Goal: Information Seeking & Learning: Learn about a topic

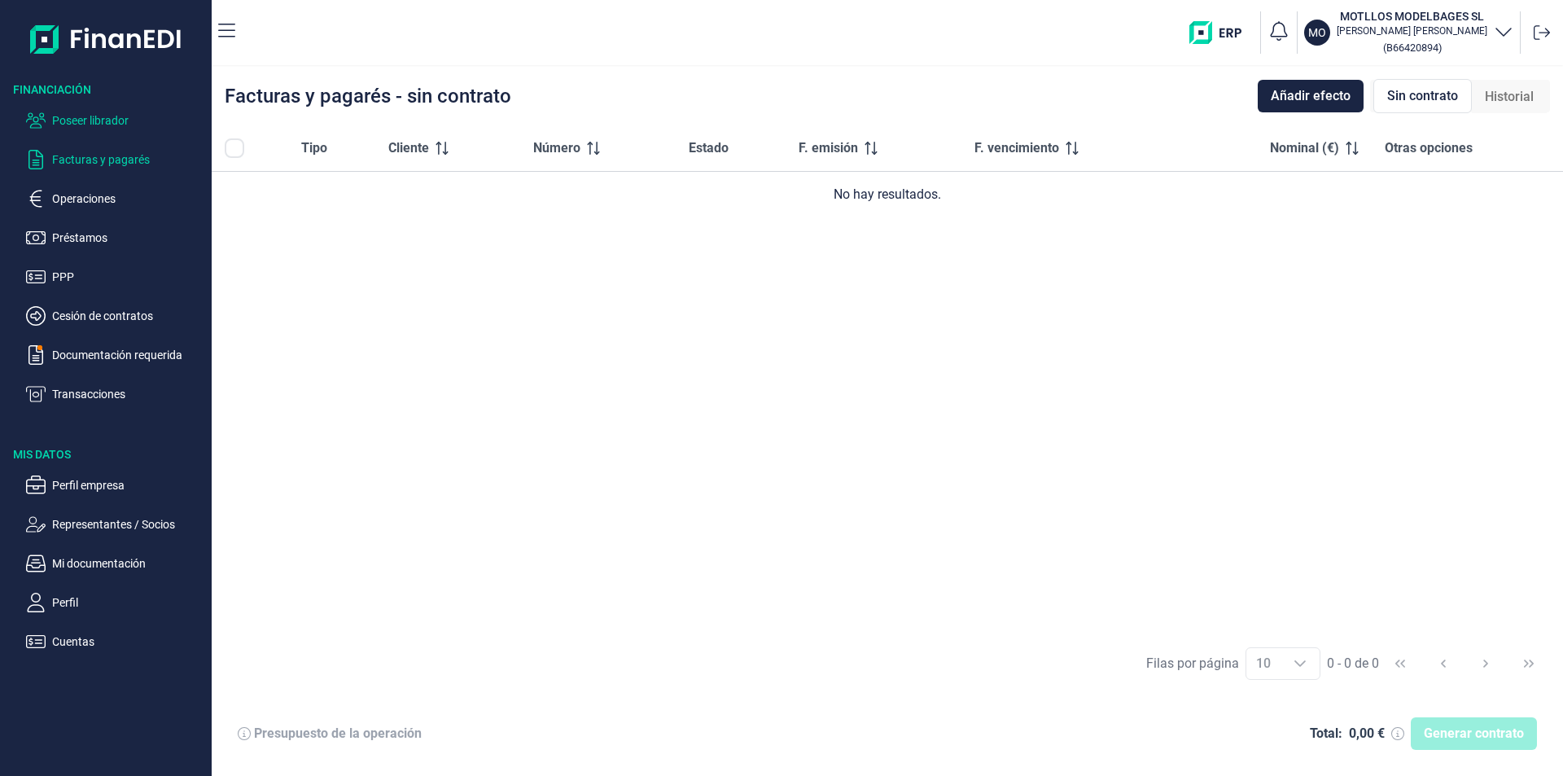
click at [118, 119] on p "Poseer librador" at bounding box center [128, 121] width 153 height 20
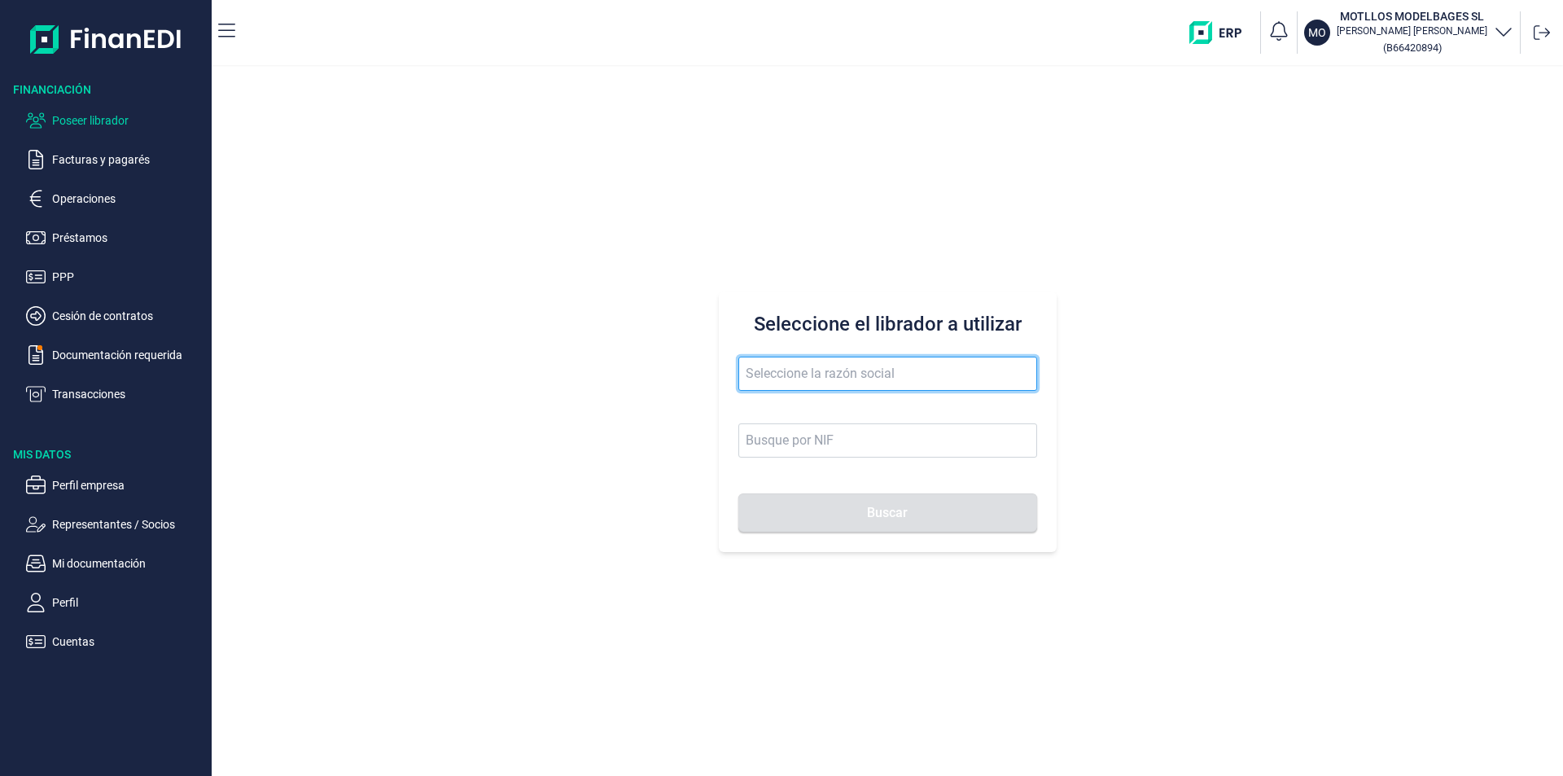
click at [785, 368] on input "text" at bounding box center [887, 373] width 299 height 34
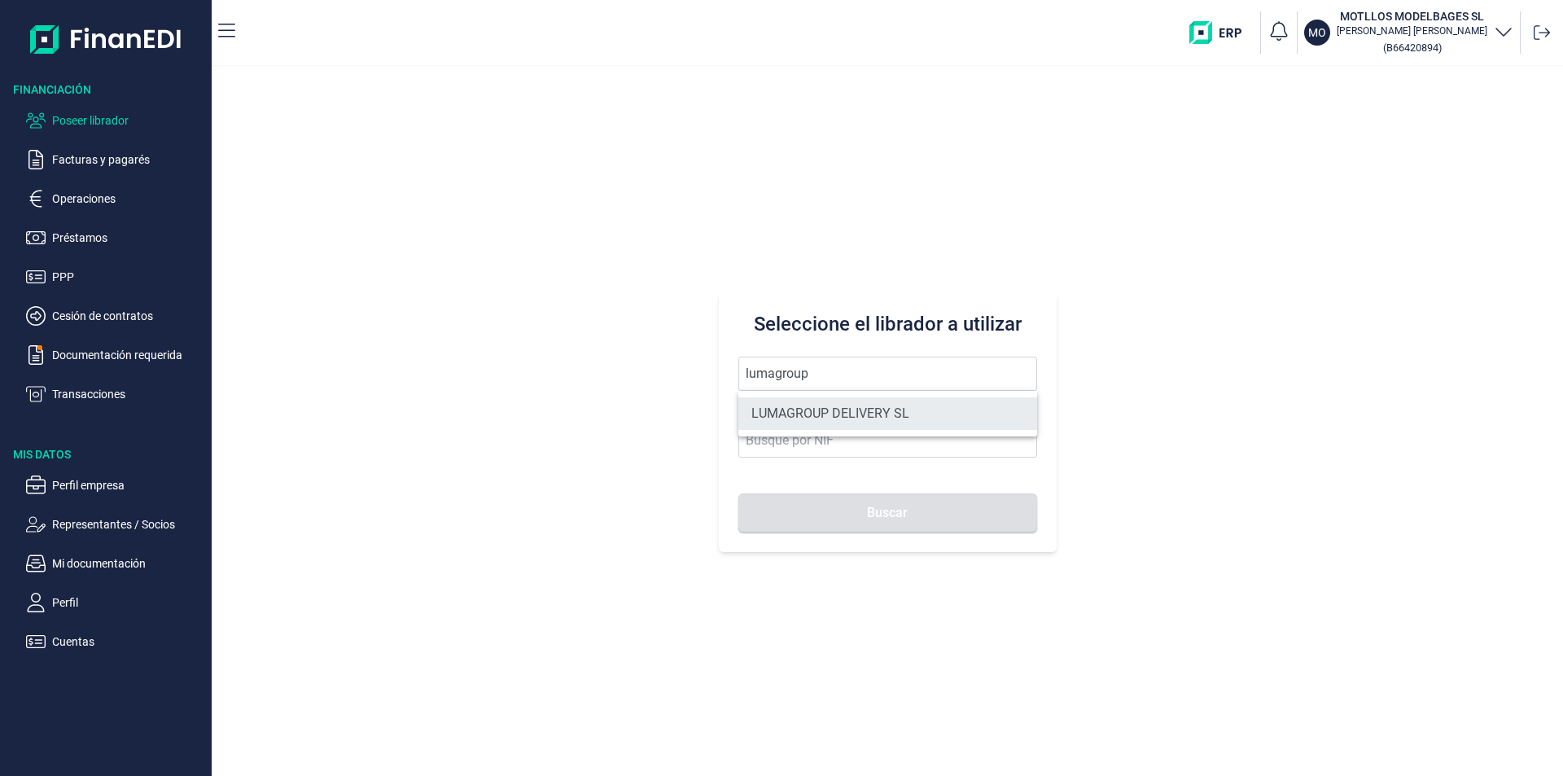
click at [805, 409] on li "LUMAGROUP DELIVERY SL" at bounding box center [887, 413] width 299 height 33
type input "LUMAGROUP DELIVERY SL"
type input "B86582939"
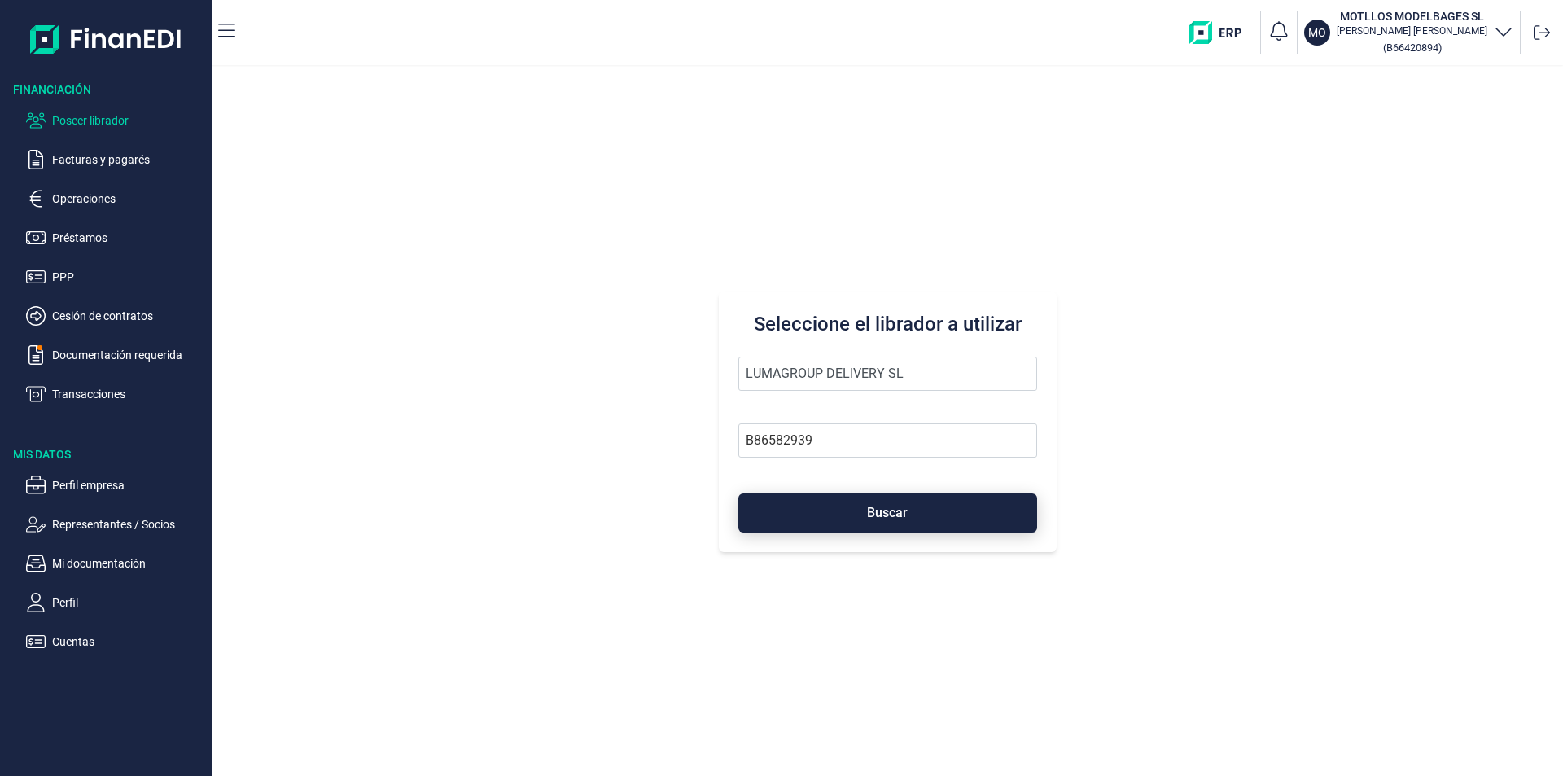
click at [827, 508] on button "Buscar" at bounding box center [887, 512] width 299 height 39
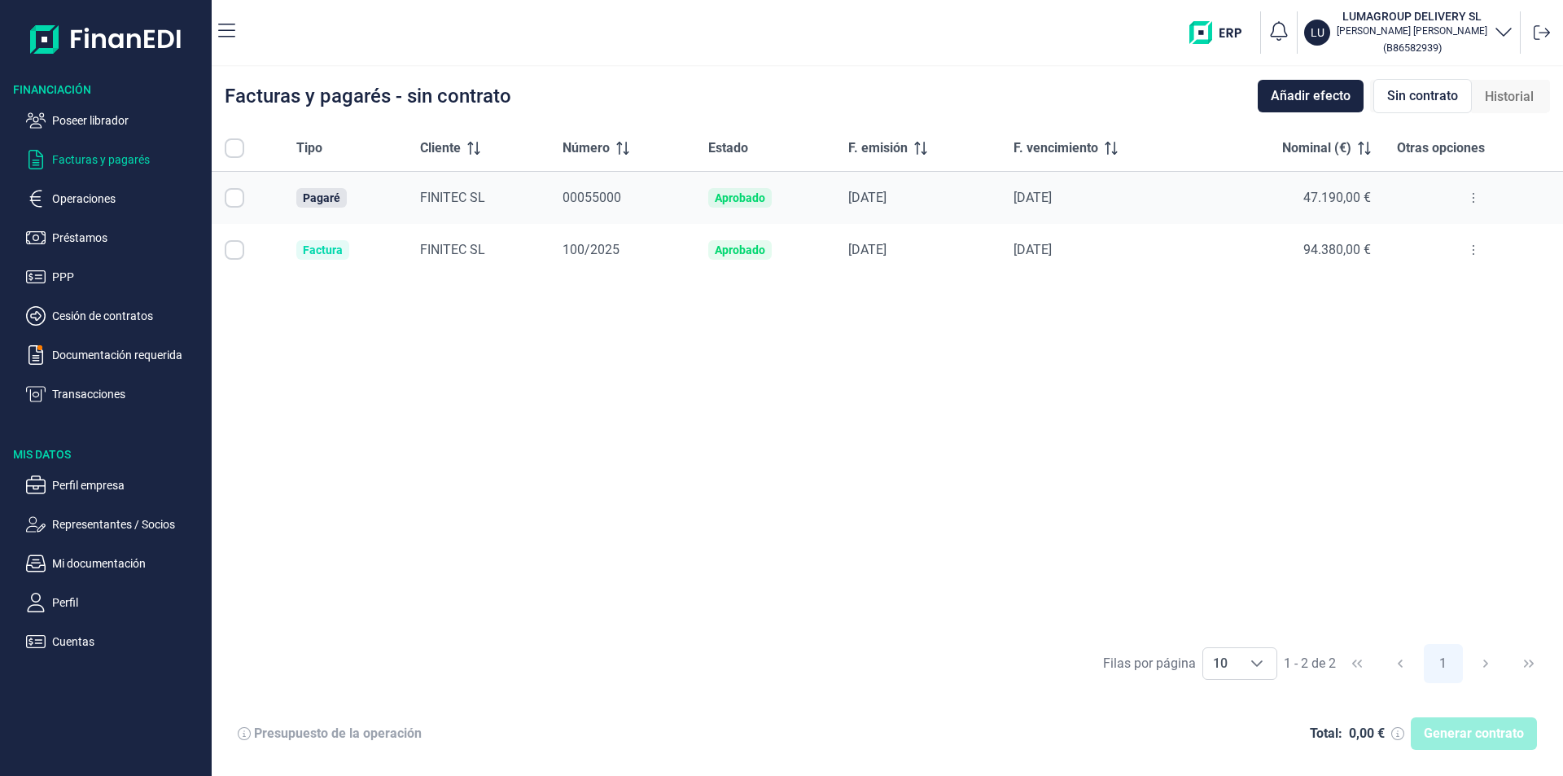
checkbox input "true"
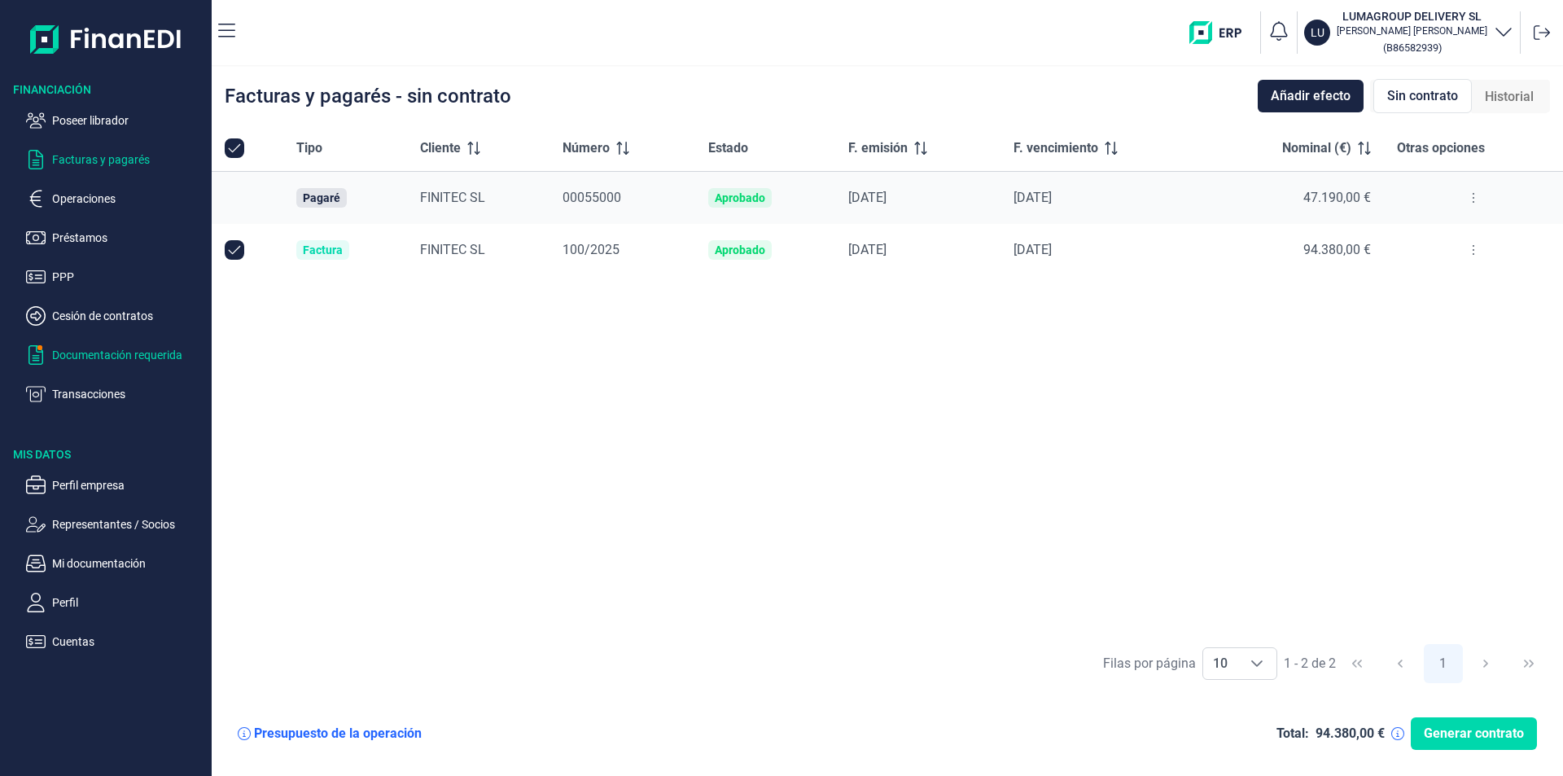
click at [106, 355] on p "Documentación requerida" at bounding box center [128, 355] width 153 height 20
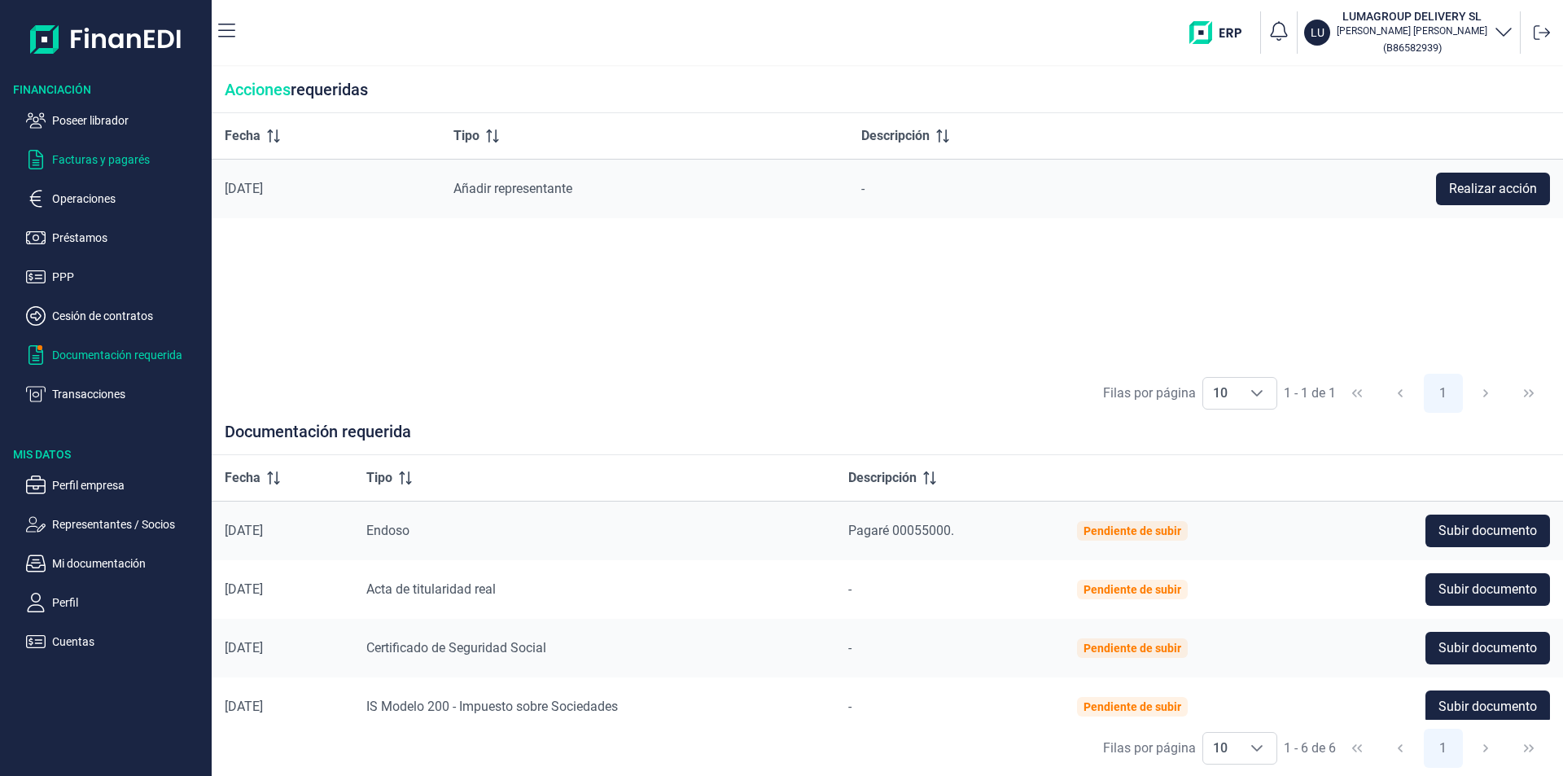
click at [107, 161] on p "Facturas y pagarés" at bounding box center [128, 160] width 153 height 20
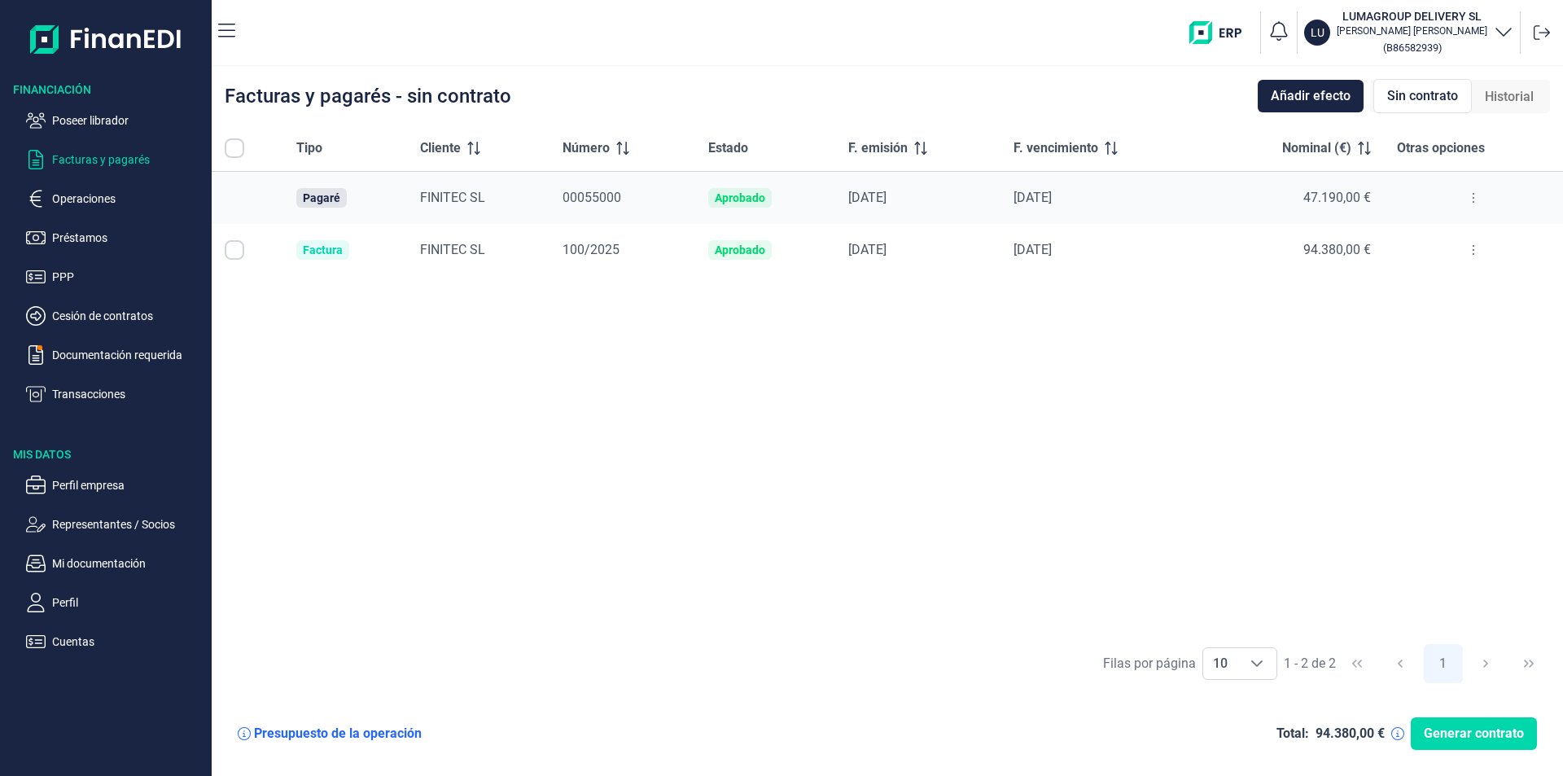
checkbox input "true"
click at [1471, 193] on icon at bounding box center [1472, 197] width 3 height 13
click at [1414, 240] on span "Ver detalle del pagaré" at bounding box center [1395, 238] width 108 height 16
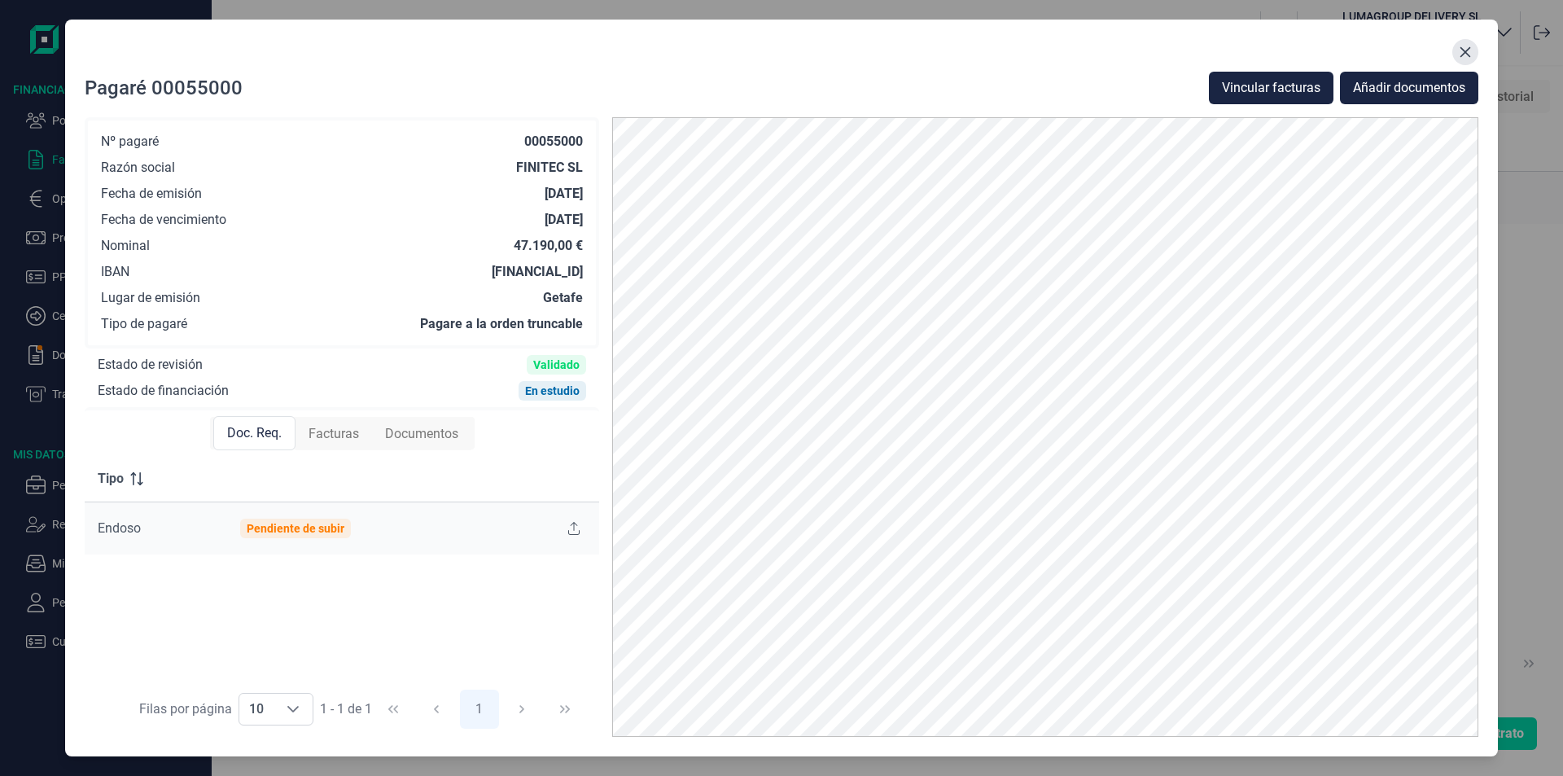
click at [1468, 51] on icon "Close" at bounding box center [1464, 52] width 13 height 13
